Goal: Find specific page/section: Find specific page/section

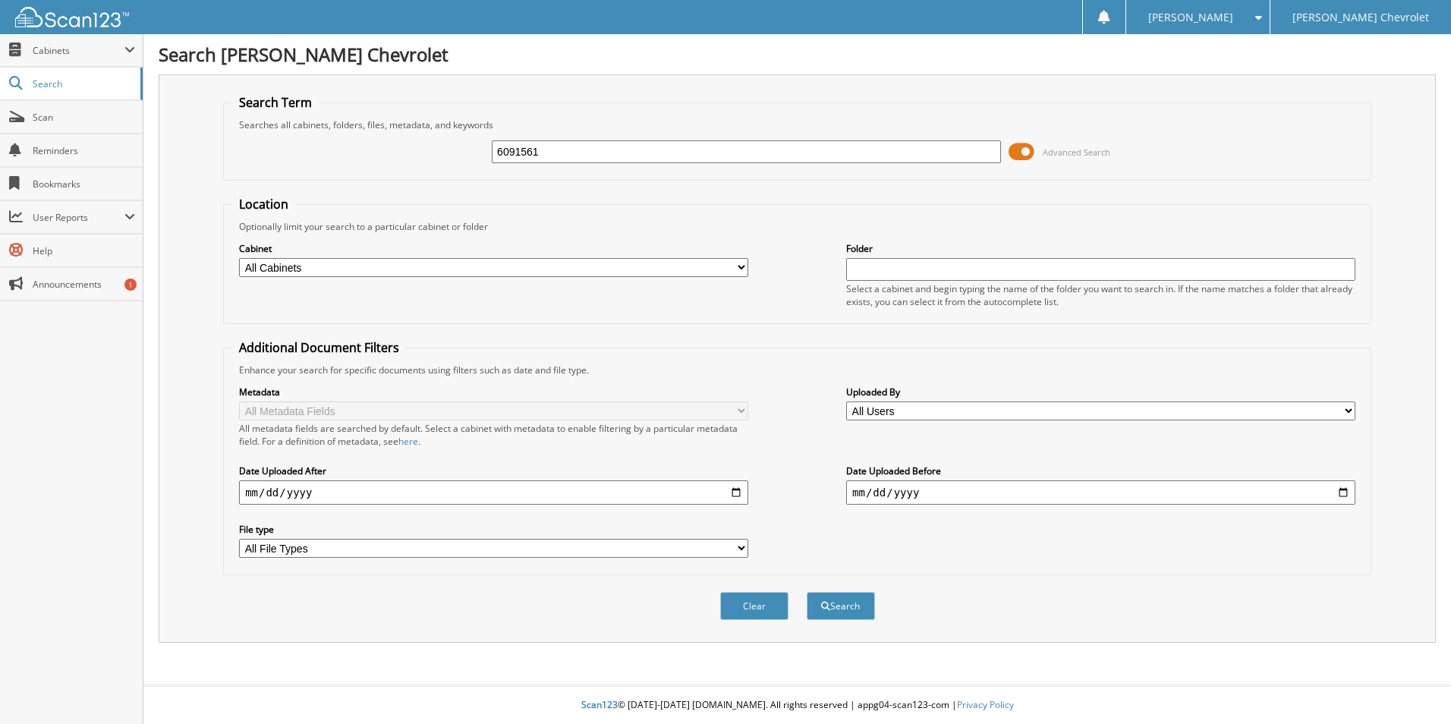
type input "6091561"
click at [807, 592] on button "Search" at bounding box center [841, 606] width 68 height 28
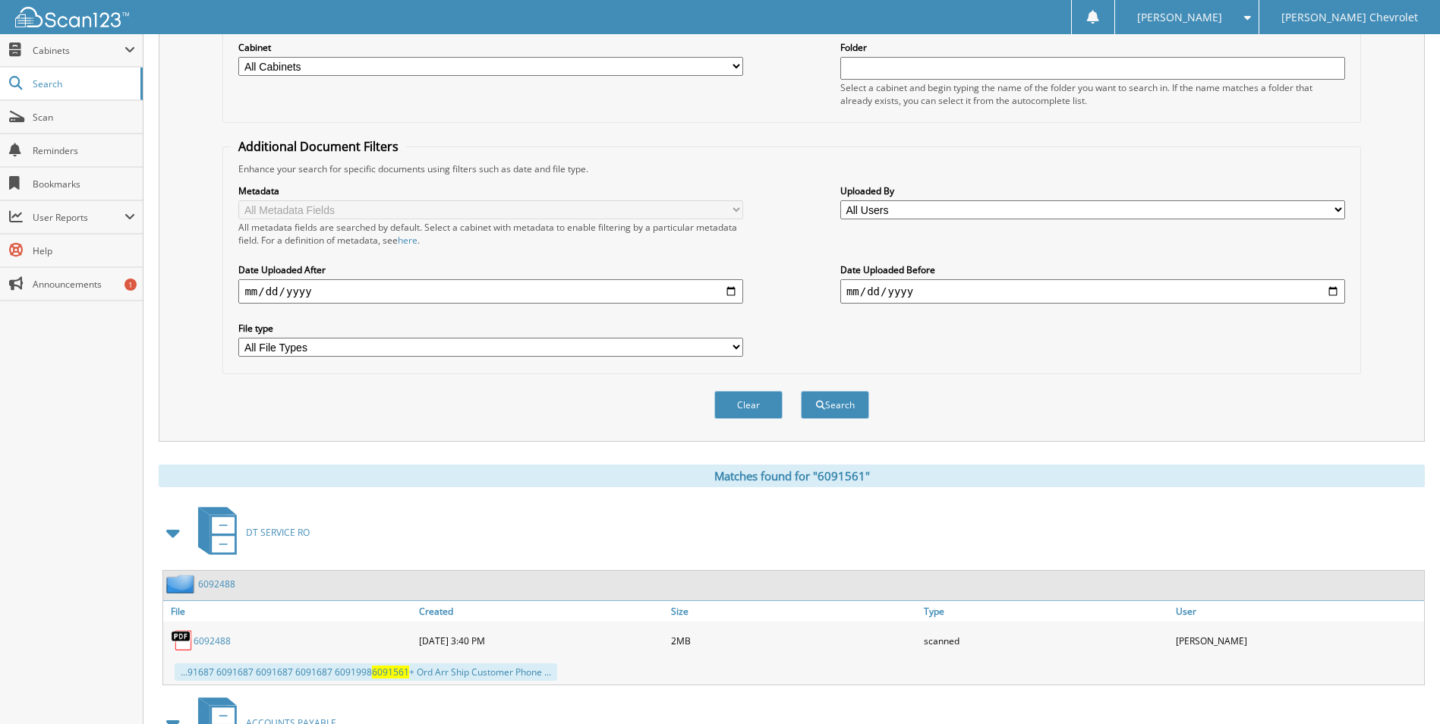
scroll to position [228, 0]
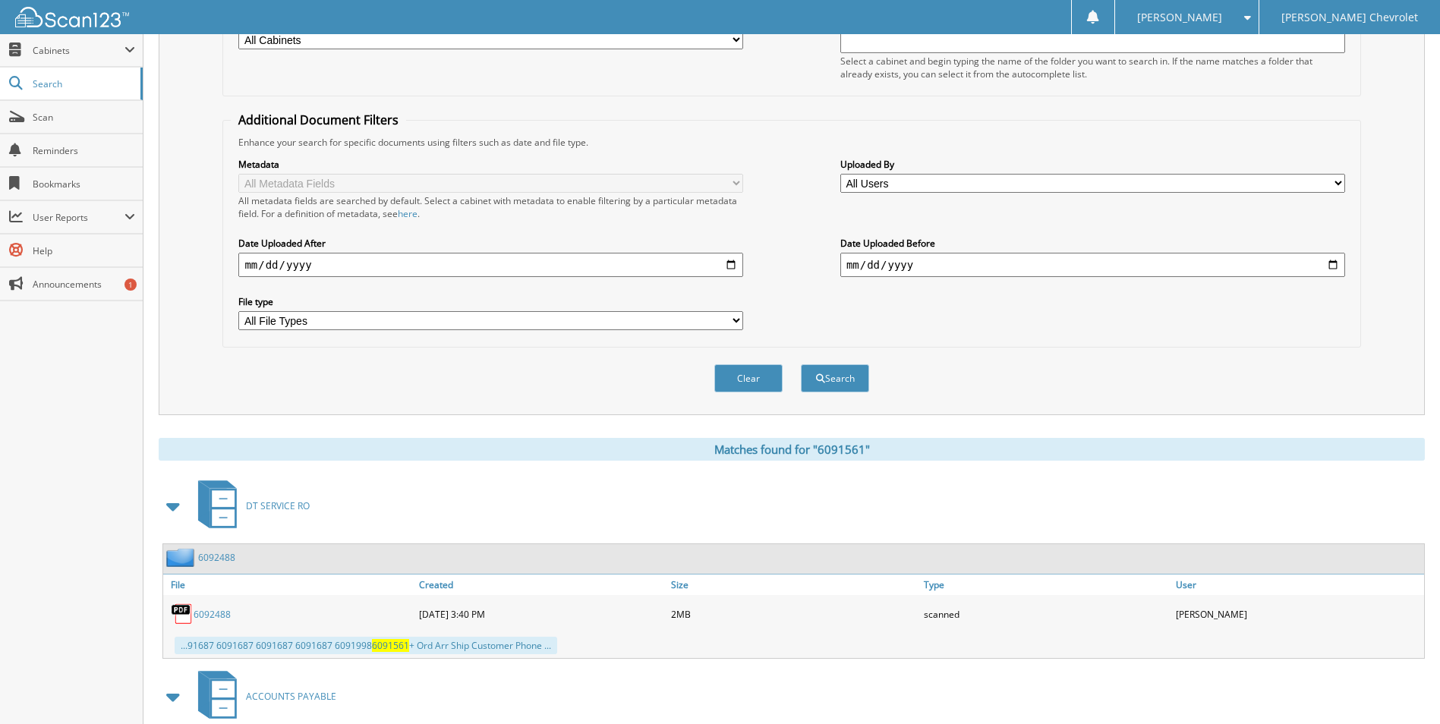
click at [203, 614] on link "6092488" at bounding box center [212, 614] width 37 height 13
click at [1389, 136] on div "Search Term Searches all cabinets, folders, files, metadata, and keywords 60915…" at bounding box center [792, 131] width 1266 height 569
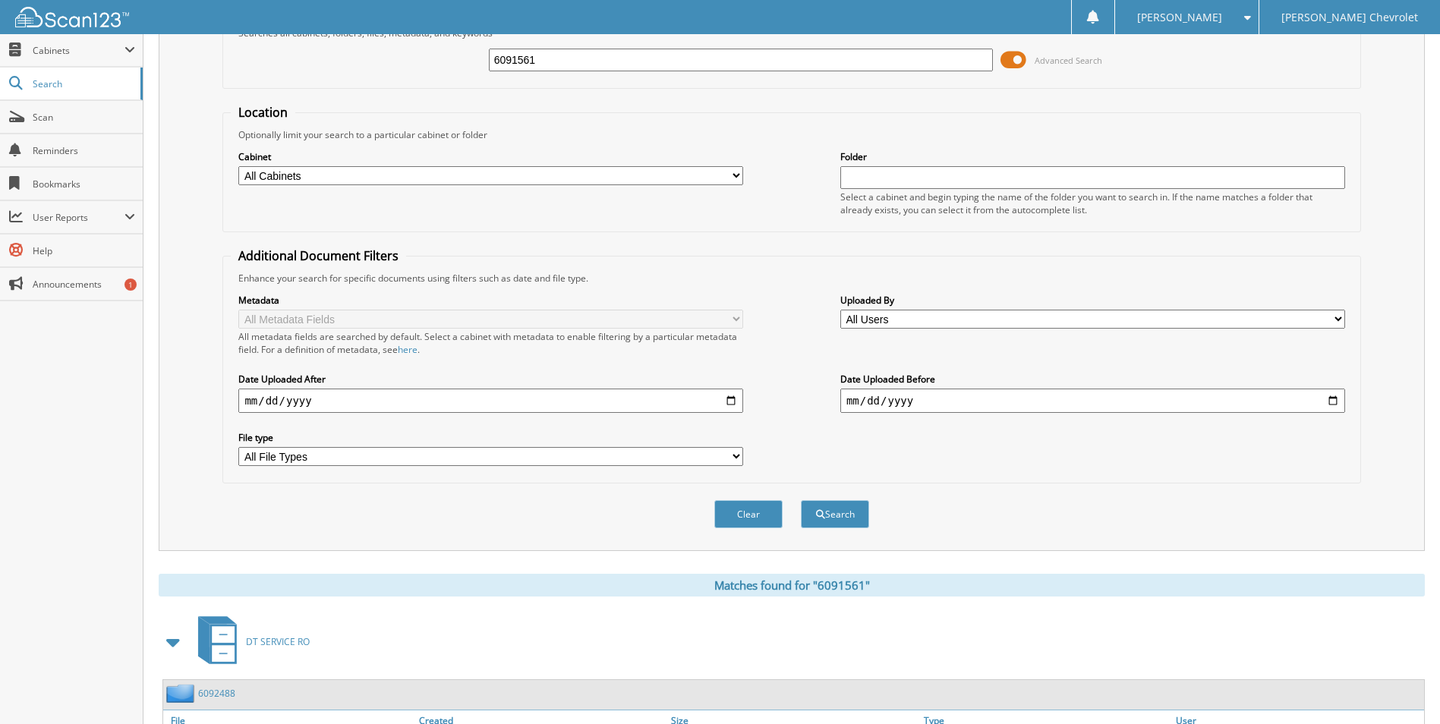
scroll to position [0, 0]
